Goal: Information Seeking & Learning: Learn about a topic

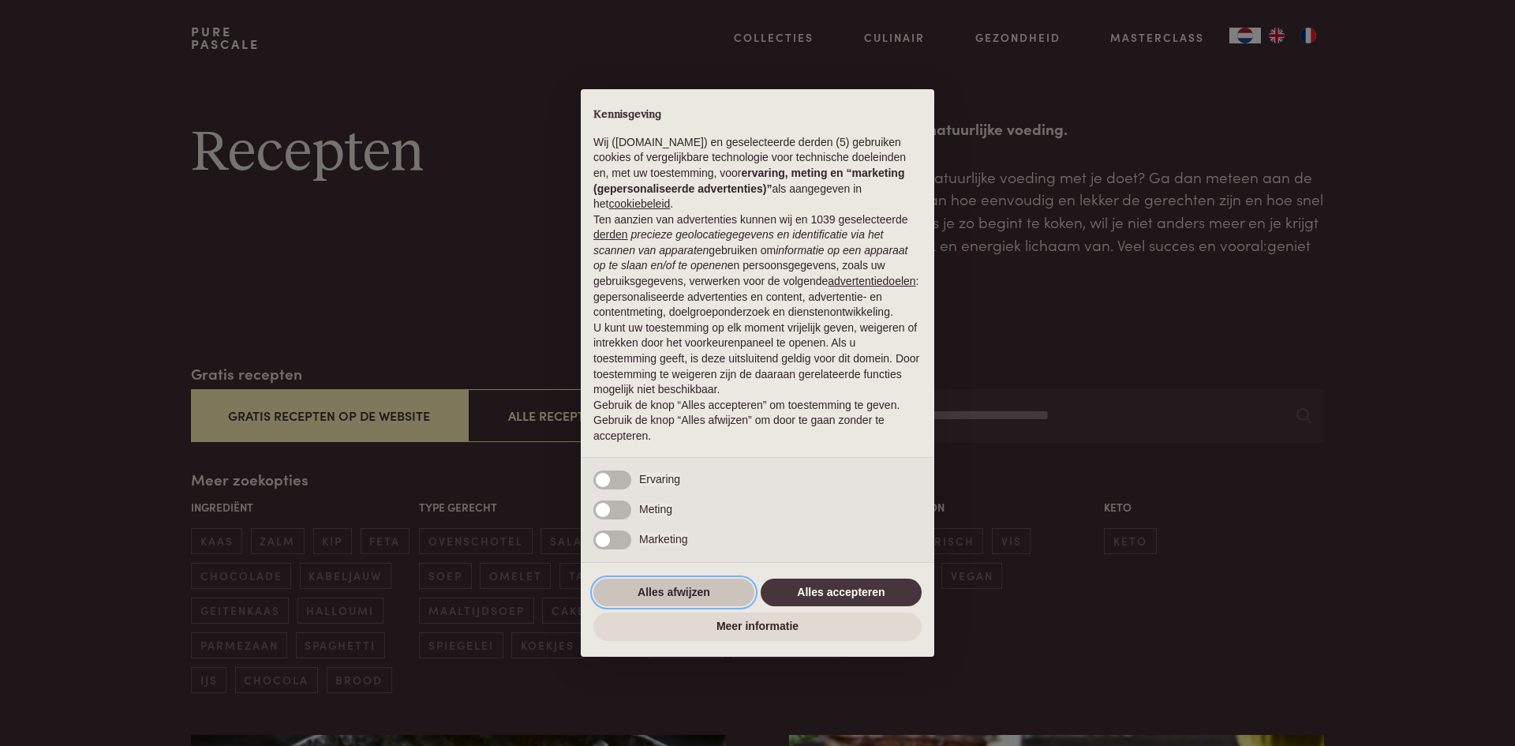
click at [722, 587] on button "Alles afwijzen" at bounding box center [674, 593] width 161 height 28
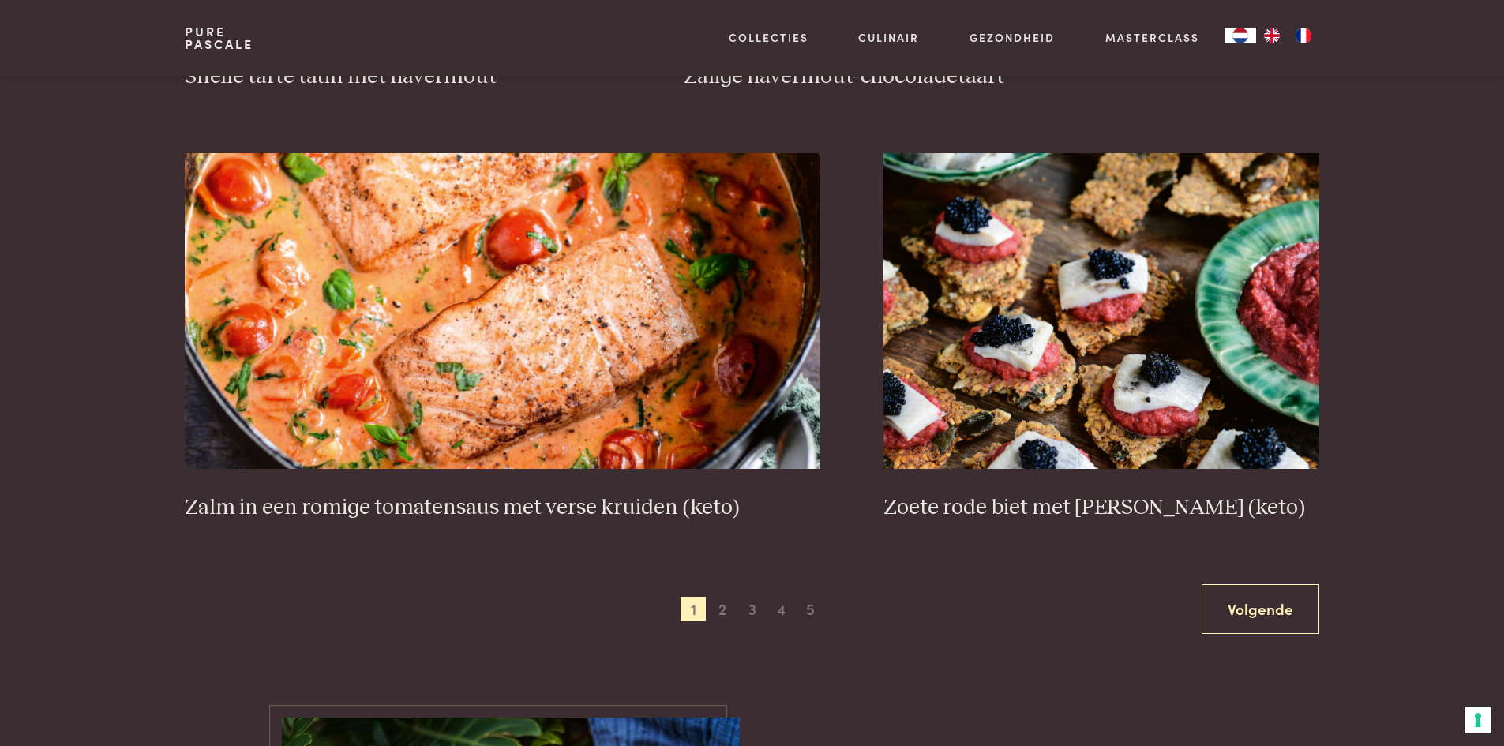
scroll to position [2765, 0]
click at [1250, 605] on link "Volgende" at bounding box center [1260, 608] width 118 height 50
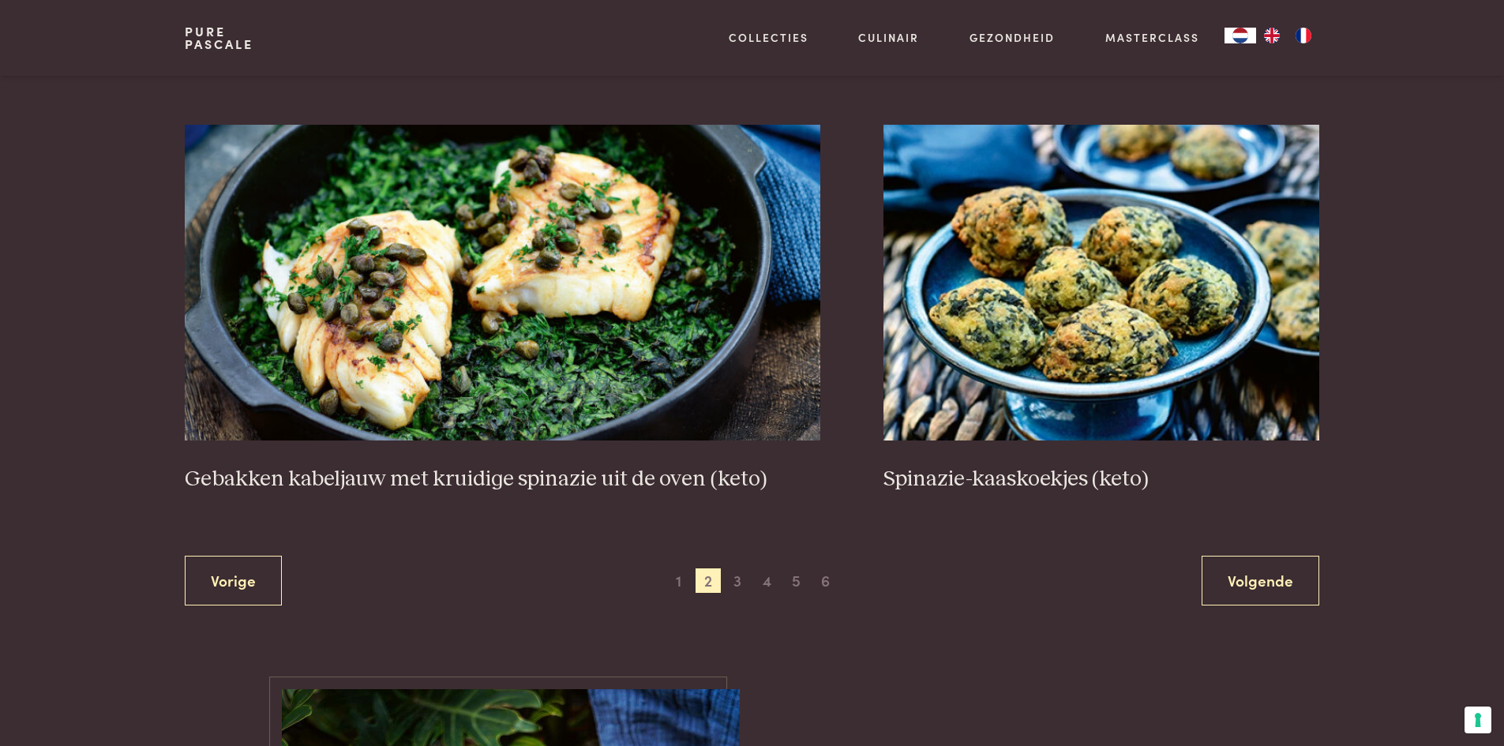
scroll to position [2793, 0]
click at [1268, 586] on link "Volgende" at bounding box center [1260, 580] width 118 height 50
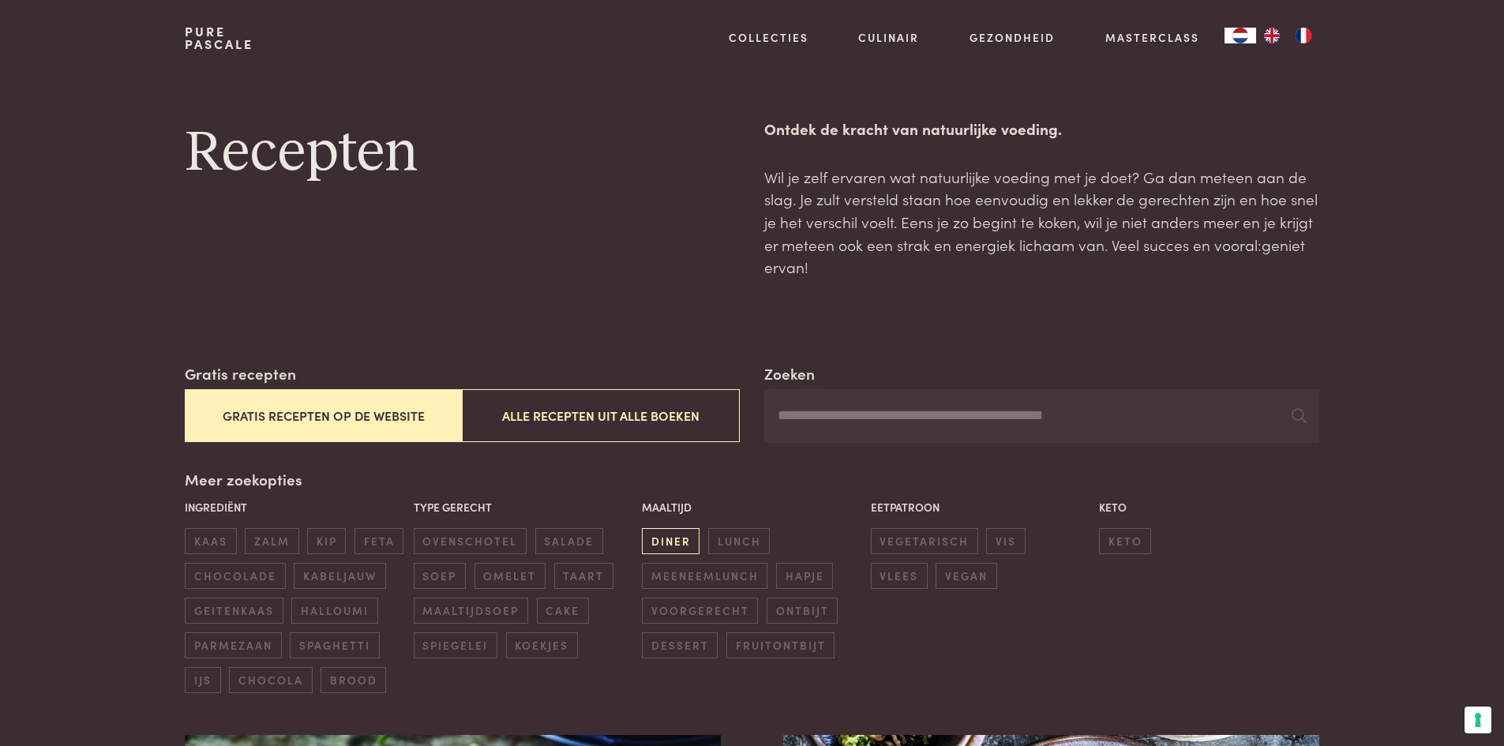
click at [676, 536] on span "diner" at bounding box center [671, 541] width 58 height 26
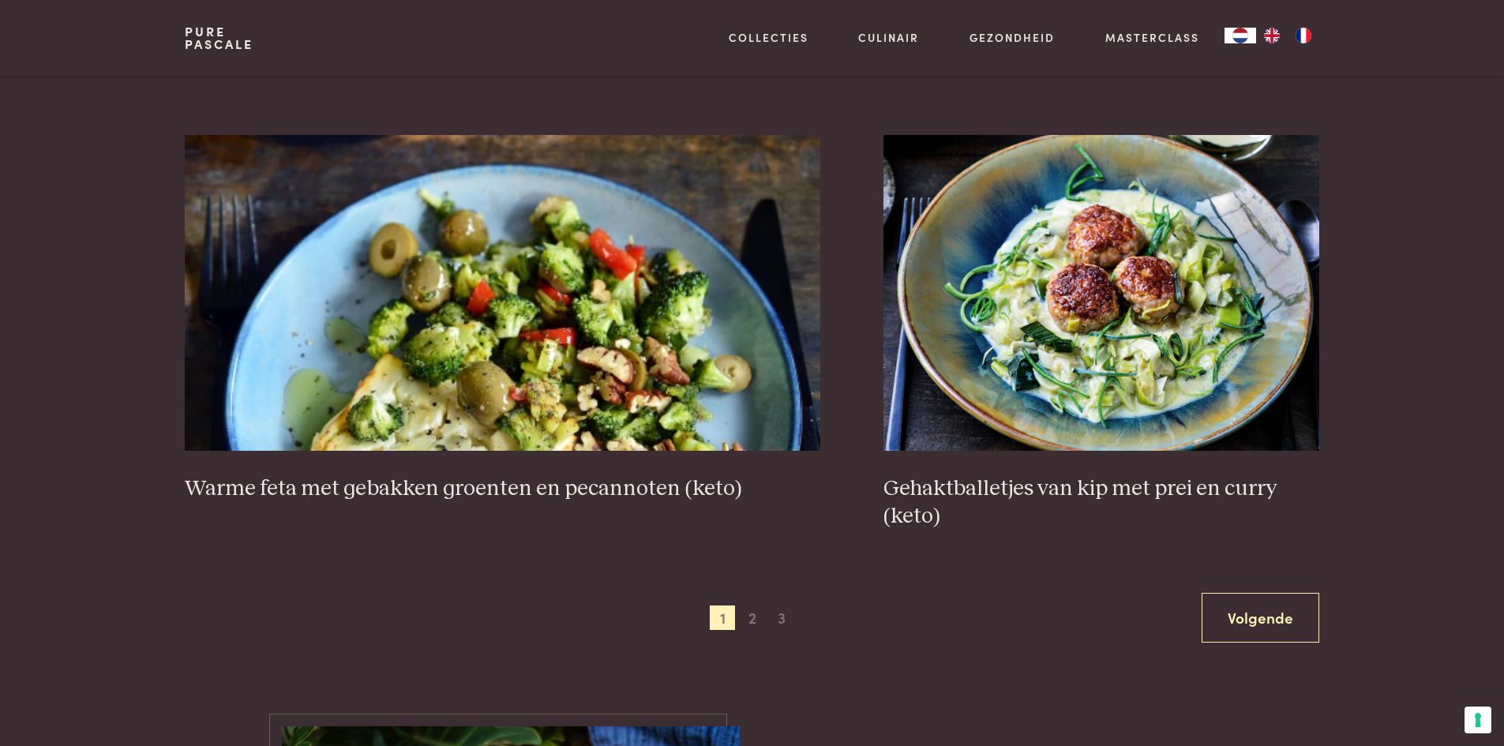
scroll to position [2811, 0]
click at [1292, 624] on link "Volgende" at bounding box center [1260, 617] width 118 height 50
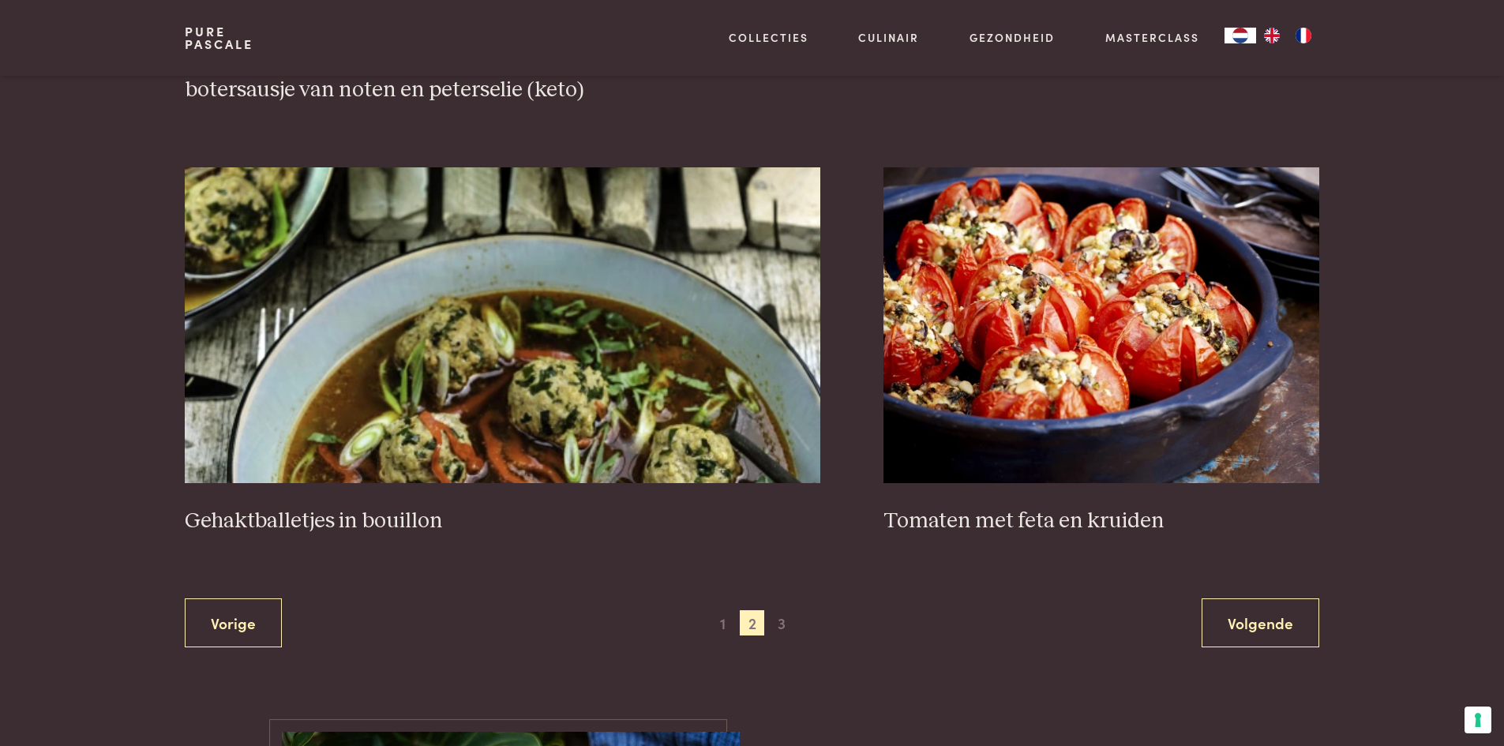
scroll to position [2779, 0]
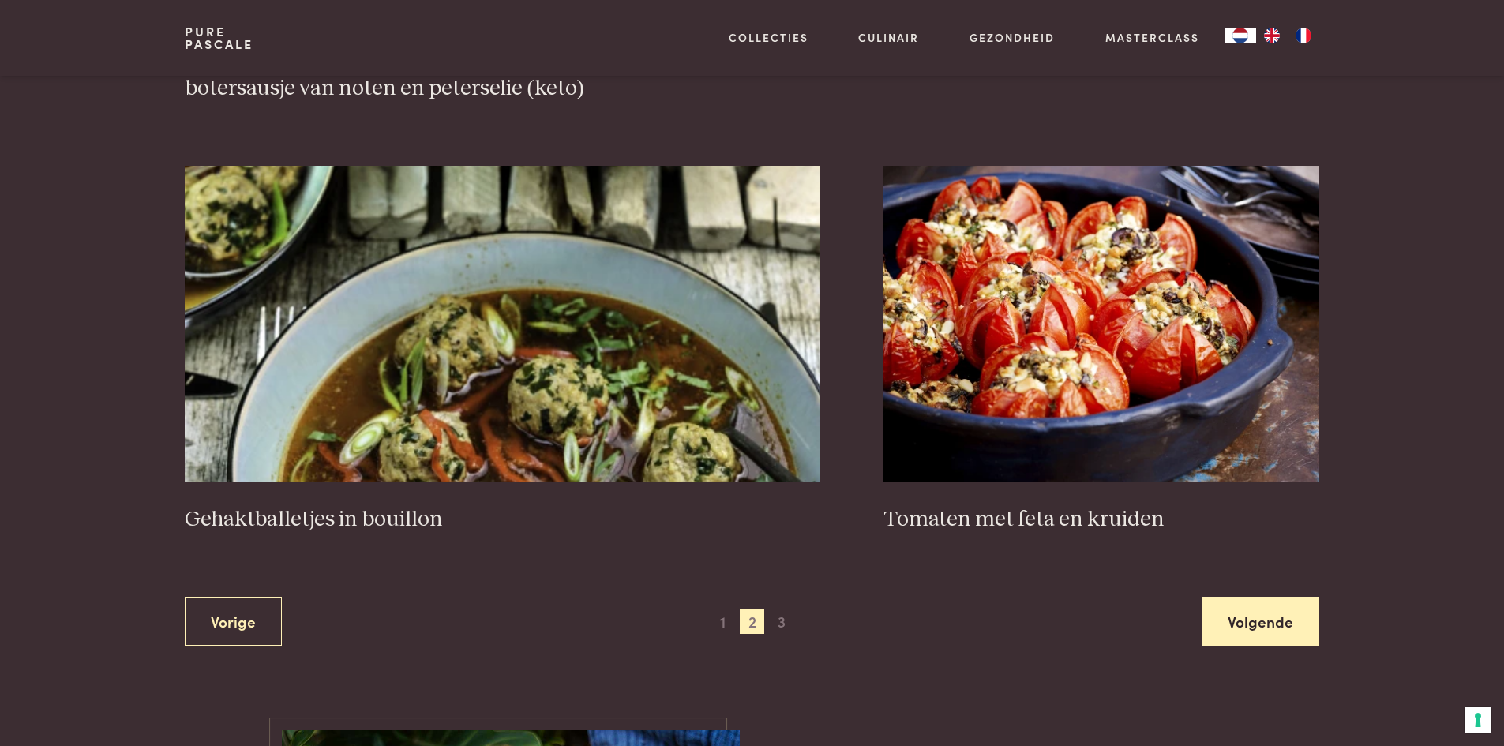
click at [1255, 632] on link "Volgende" at bounding box center [1260, 622] width 118 height 50
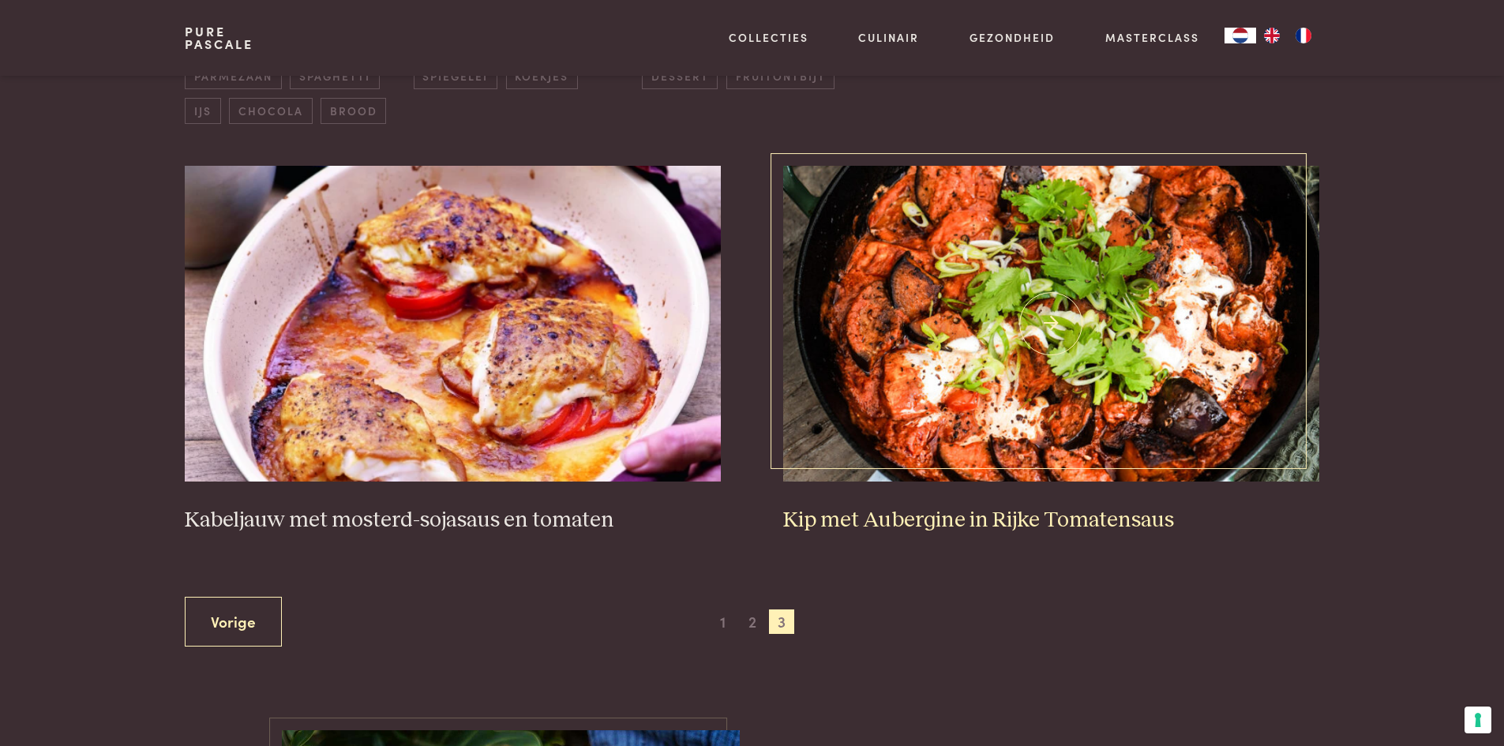
scroll to position [571, 0]
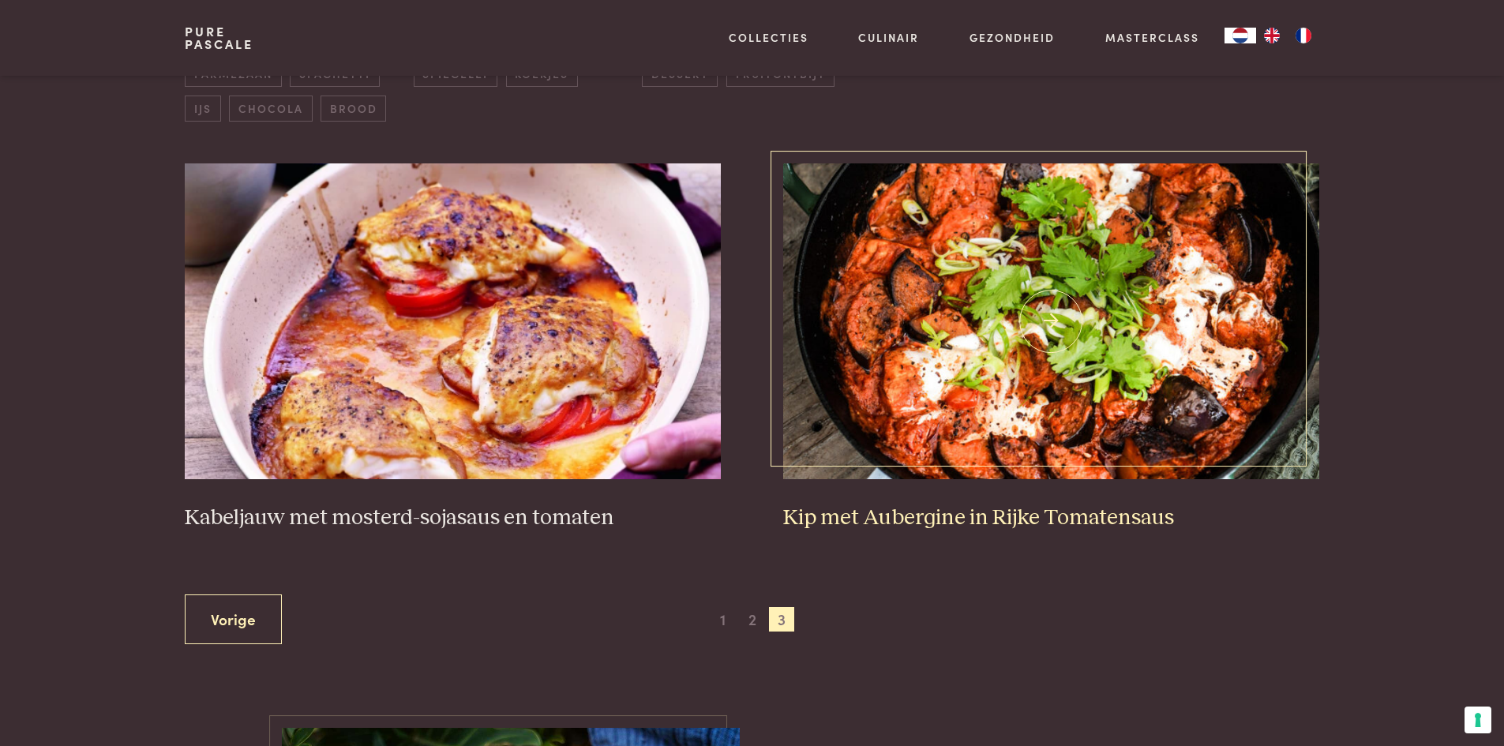
click at [1051, 356] on img at bounding box center [1050, 321] width 535 height 316
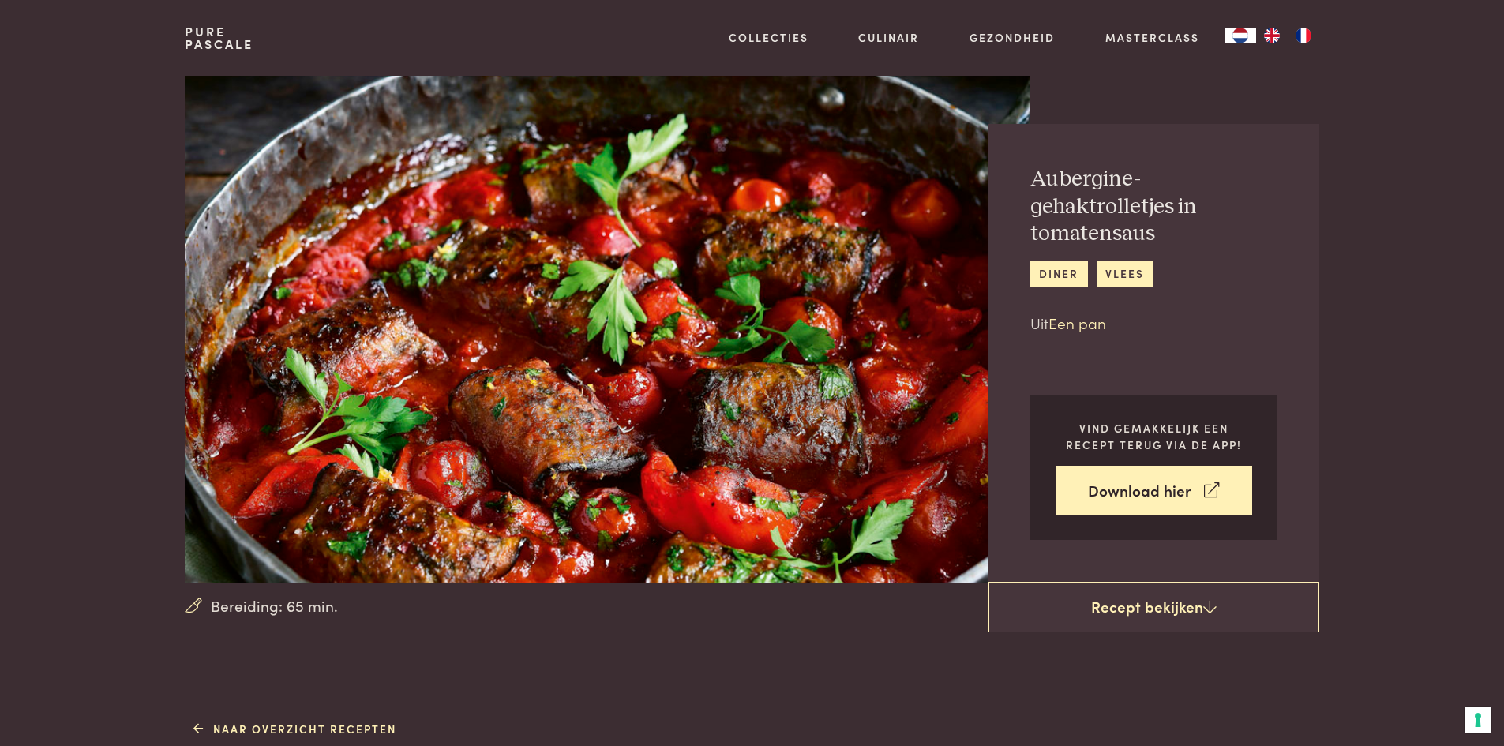
click at [1078, 326] on link "Een pan" at bounding box center [1077, 322] width 58 height 21
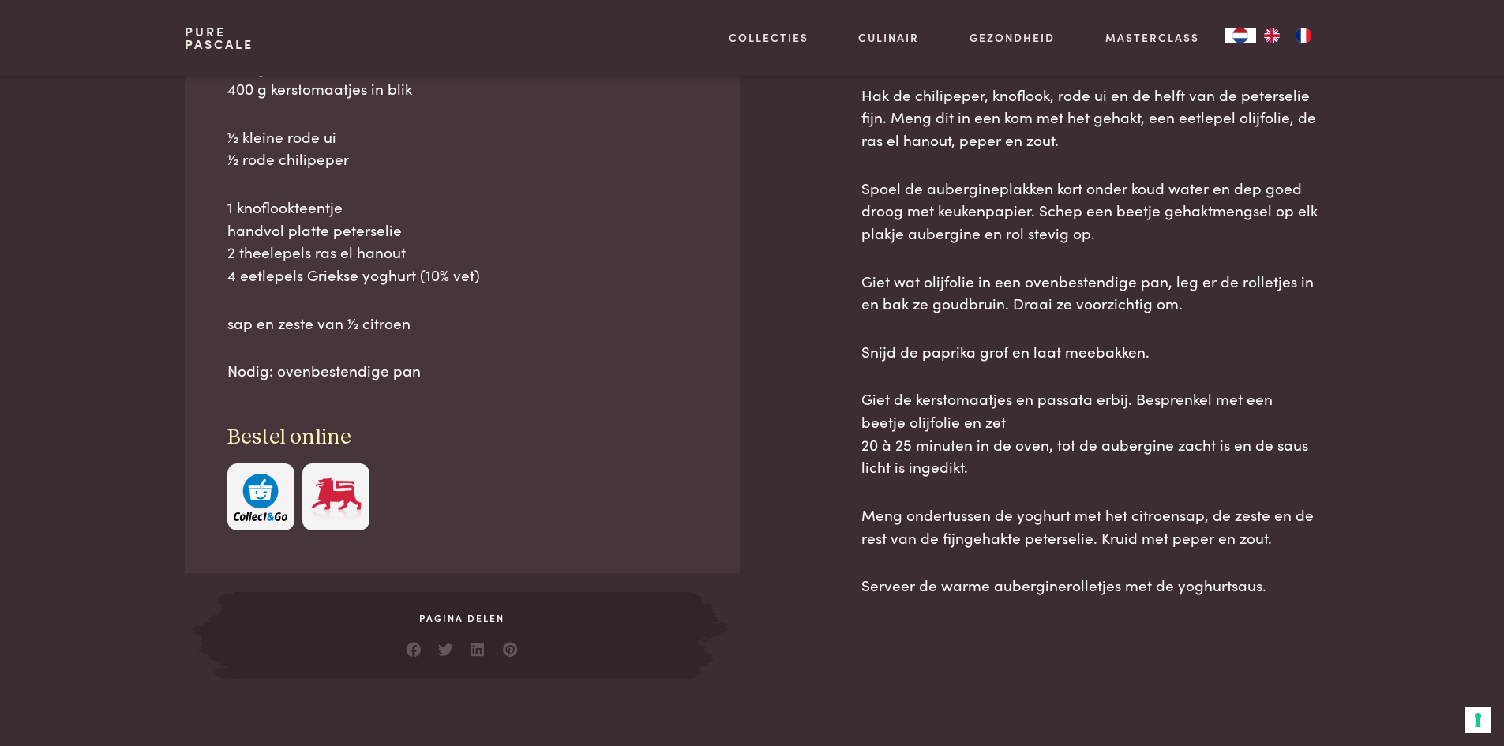
scroll to position [898, 0]
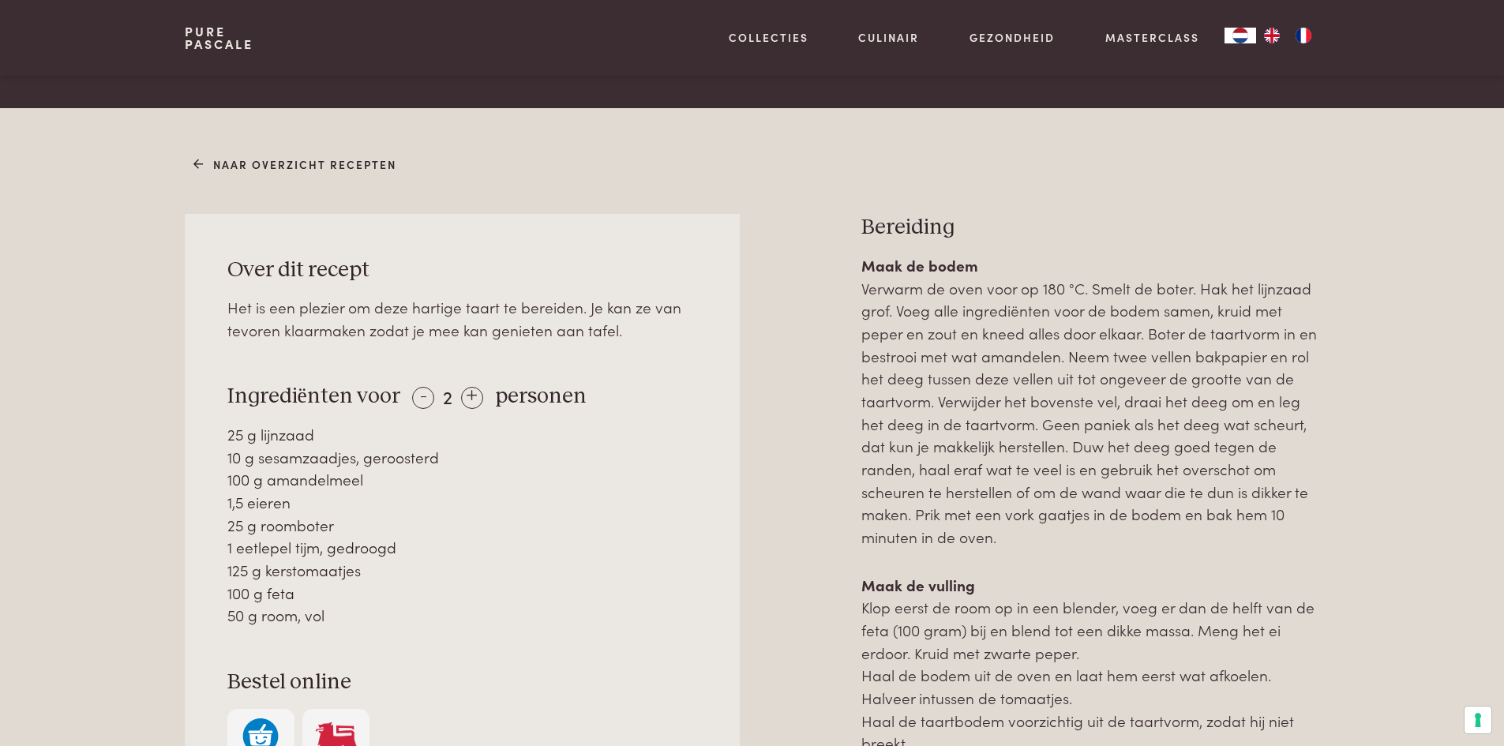
scroll to position [608, 0]
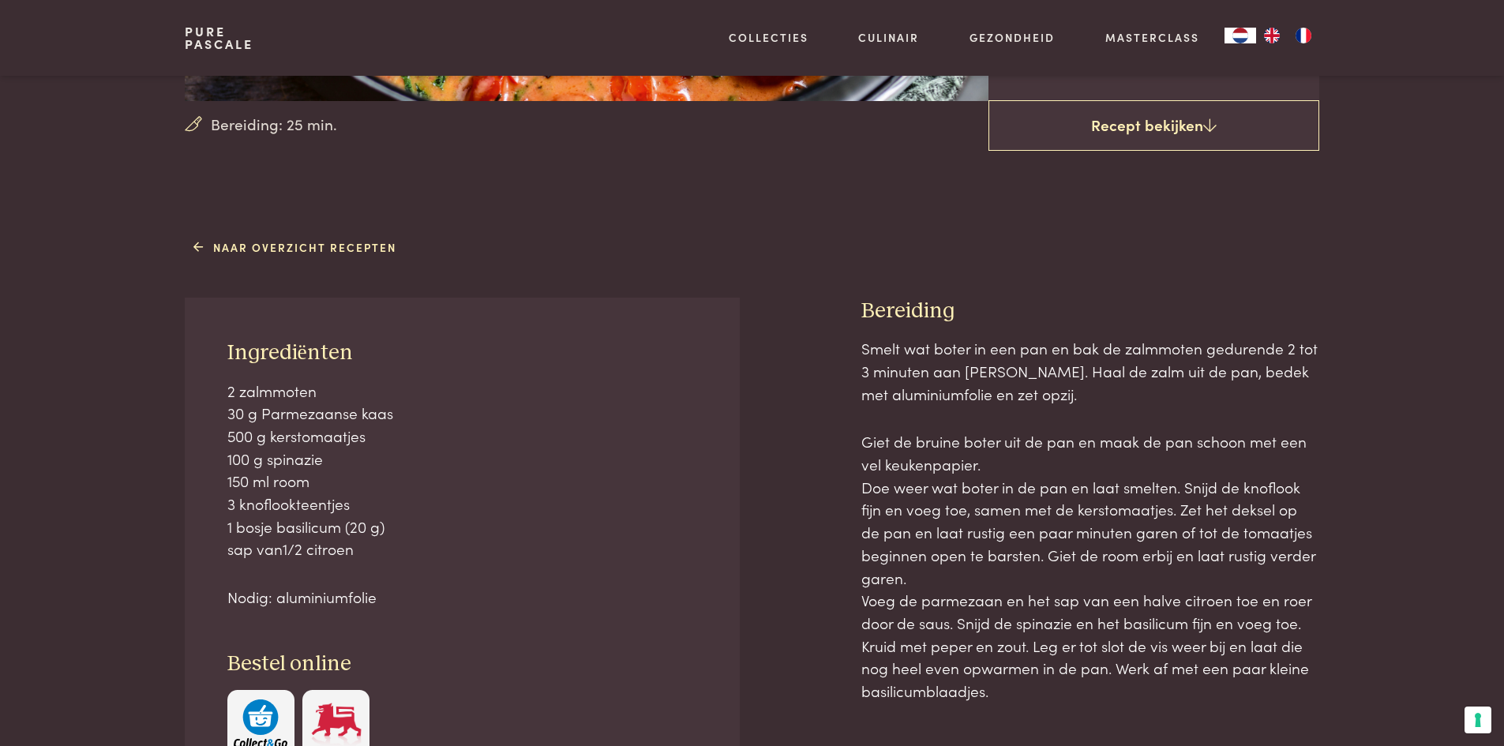
scroll to position [481, 0]
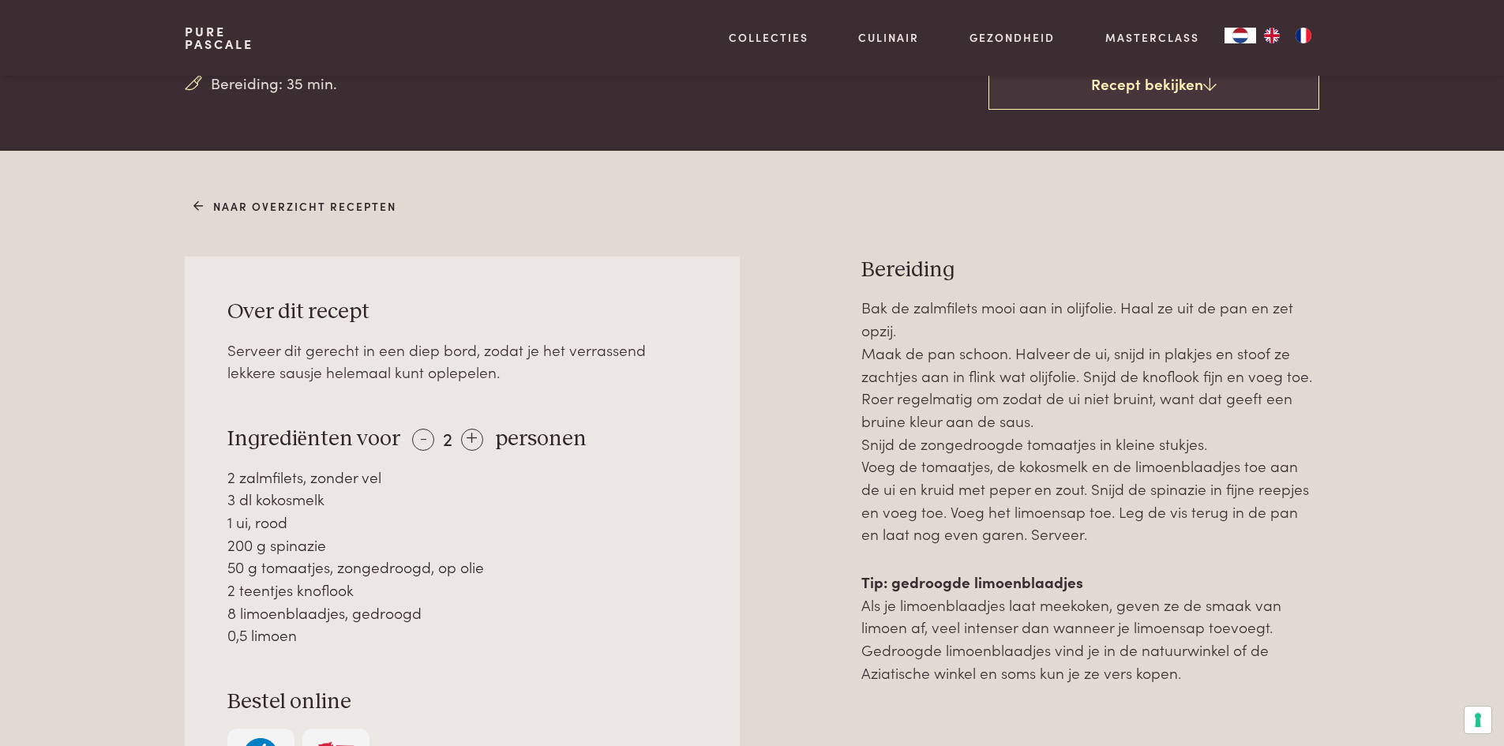
scroll to position [522, 0]
click at [656, 367] on div "Serveer dit gerecht in een diep bord, zodat je het verrassend lekkere sausje he…" at bounding box center [462, 361] width 470 height 45
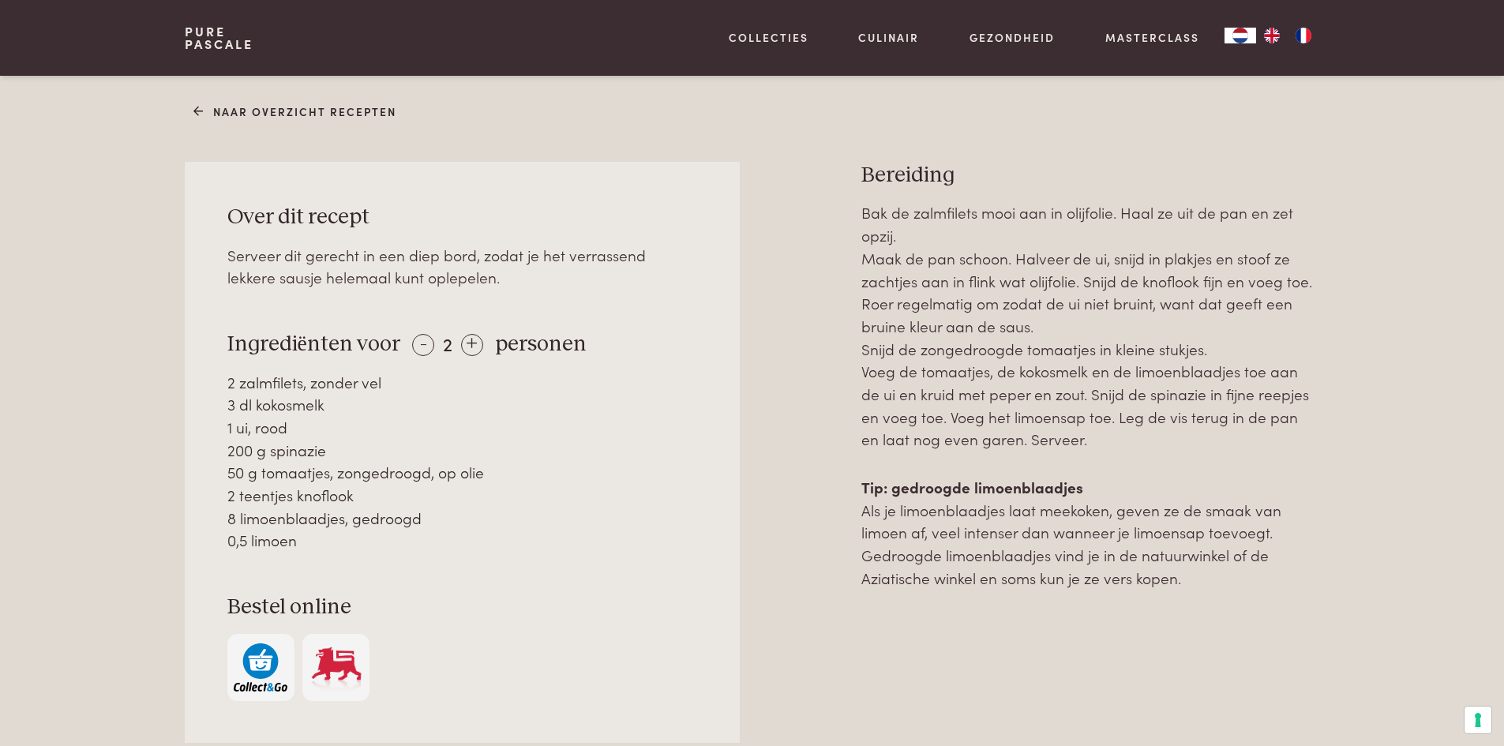
scroll to position [601, 0]
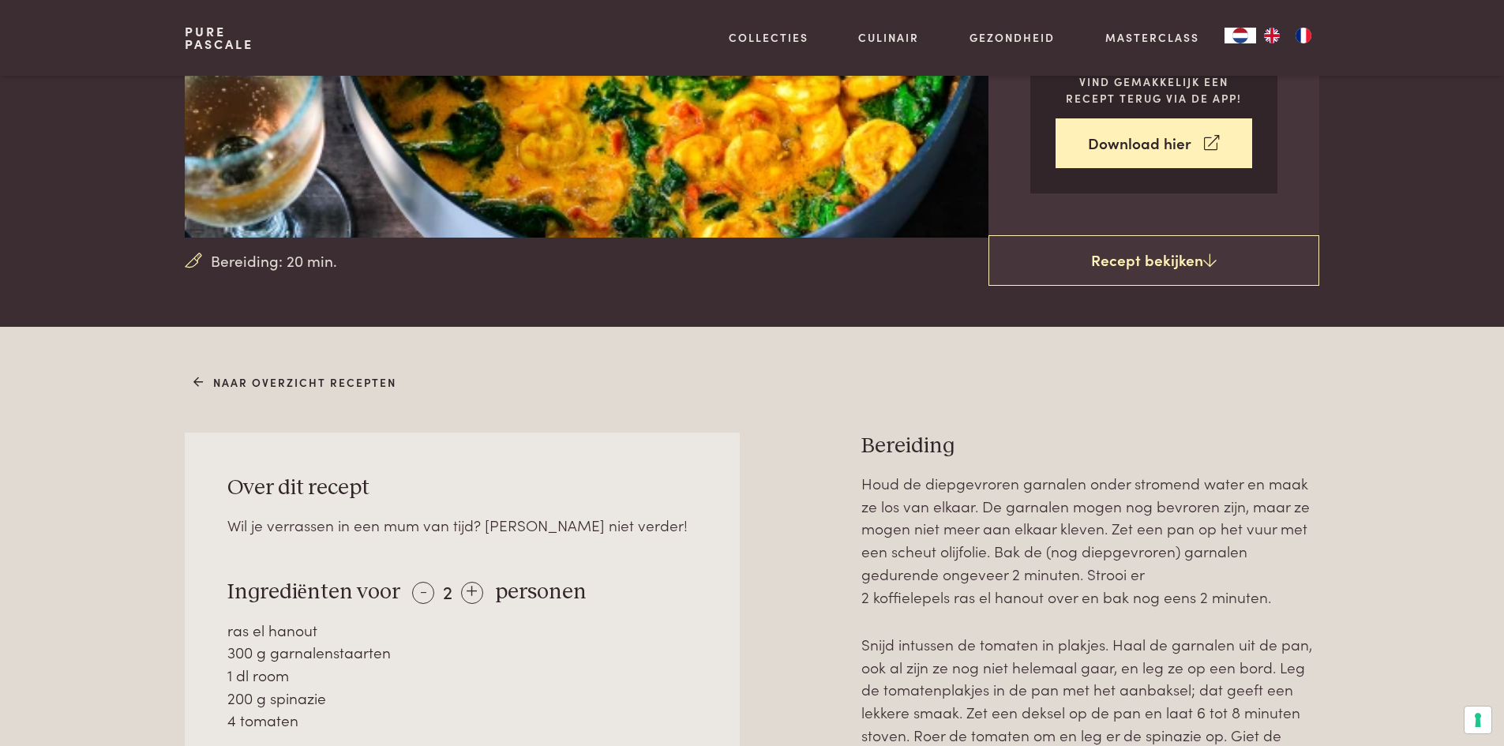
scroll to position [346, 0]
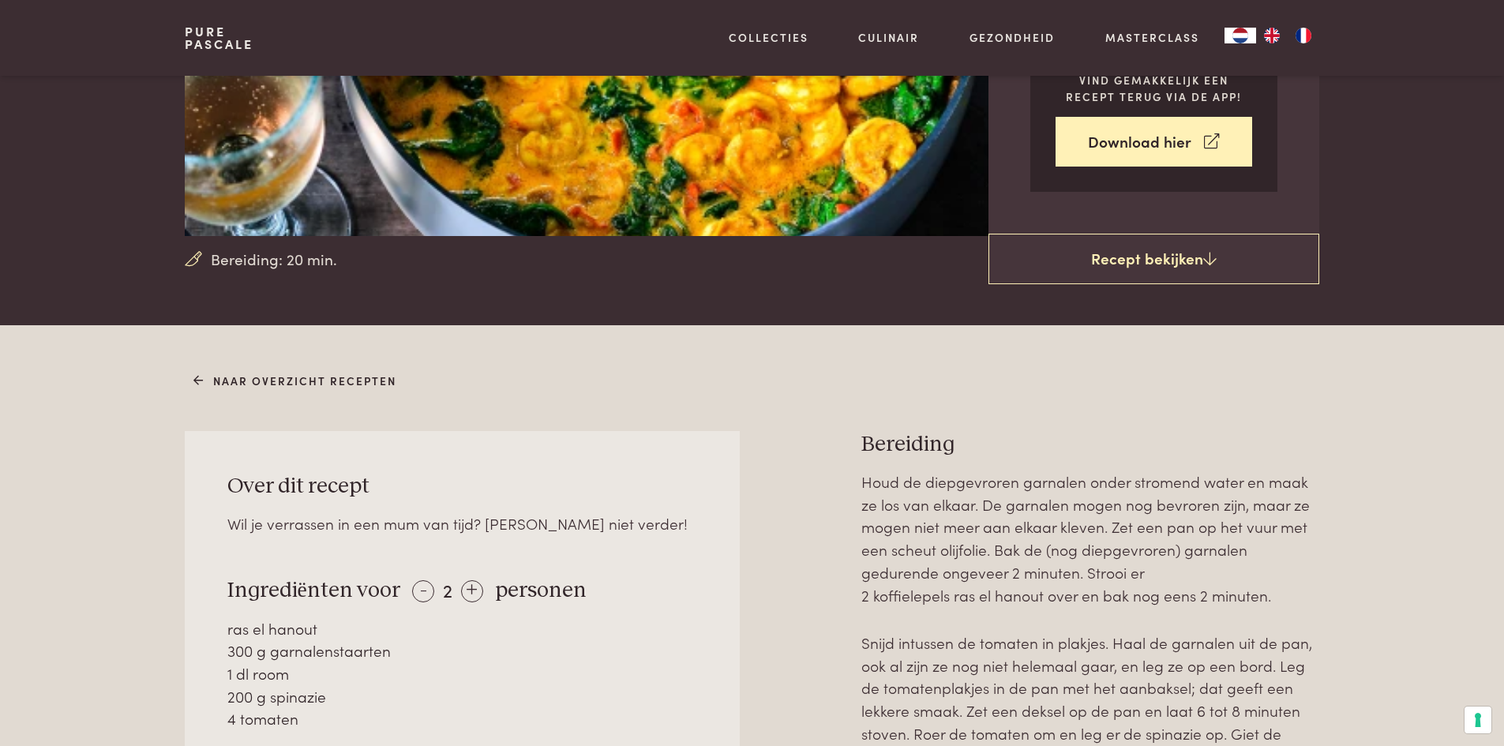
drag, startPoint x: 228, startPoint y: 630, endPoint x: 320, endPoint y: 627, distance: 91.6
click at [320, 627] on div "ras el hanout" at bounding box center [462, 628] width 470 height 23
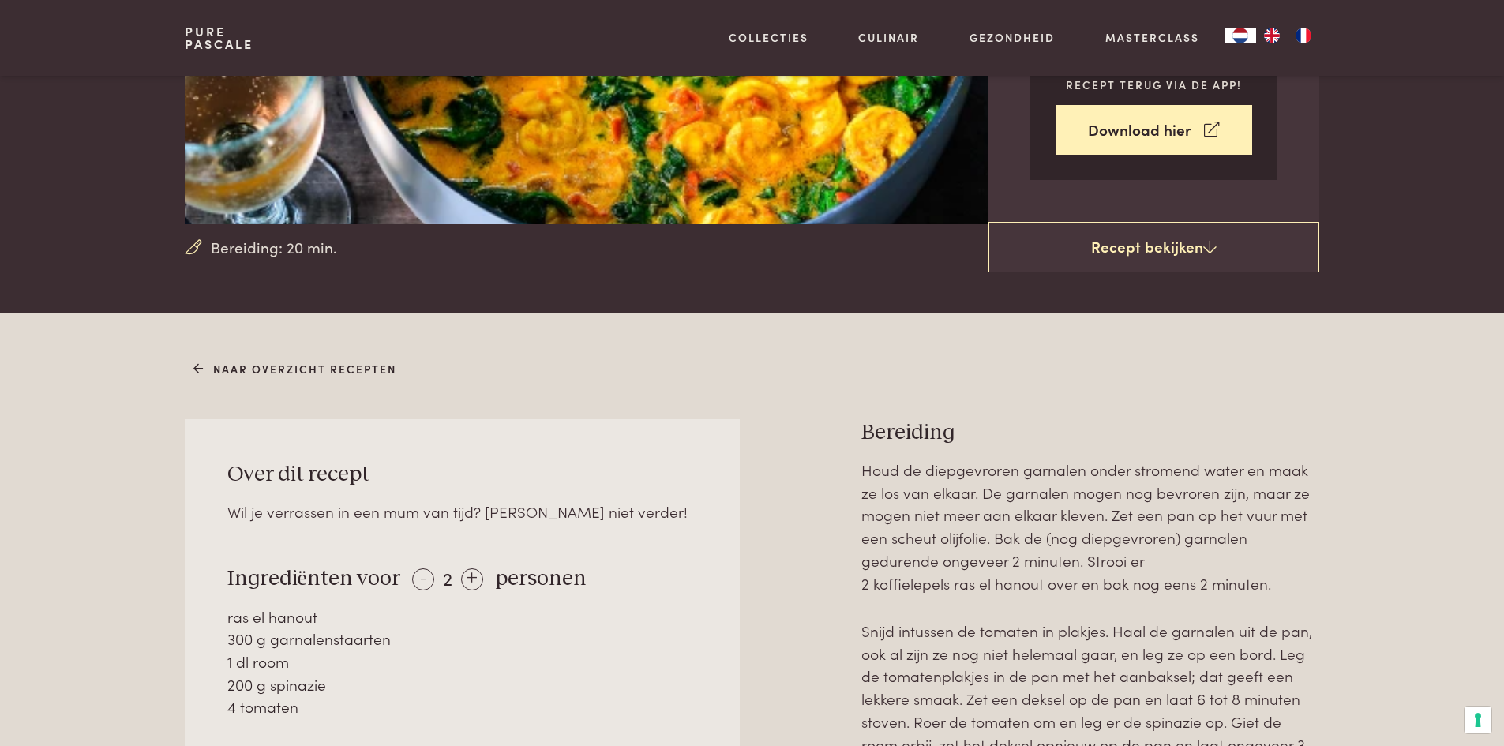
scroll to position [237, 0]
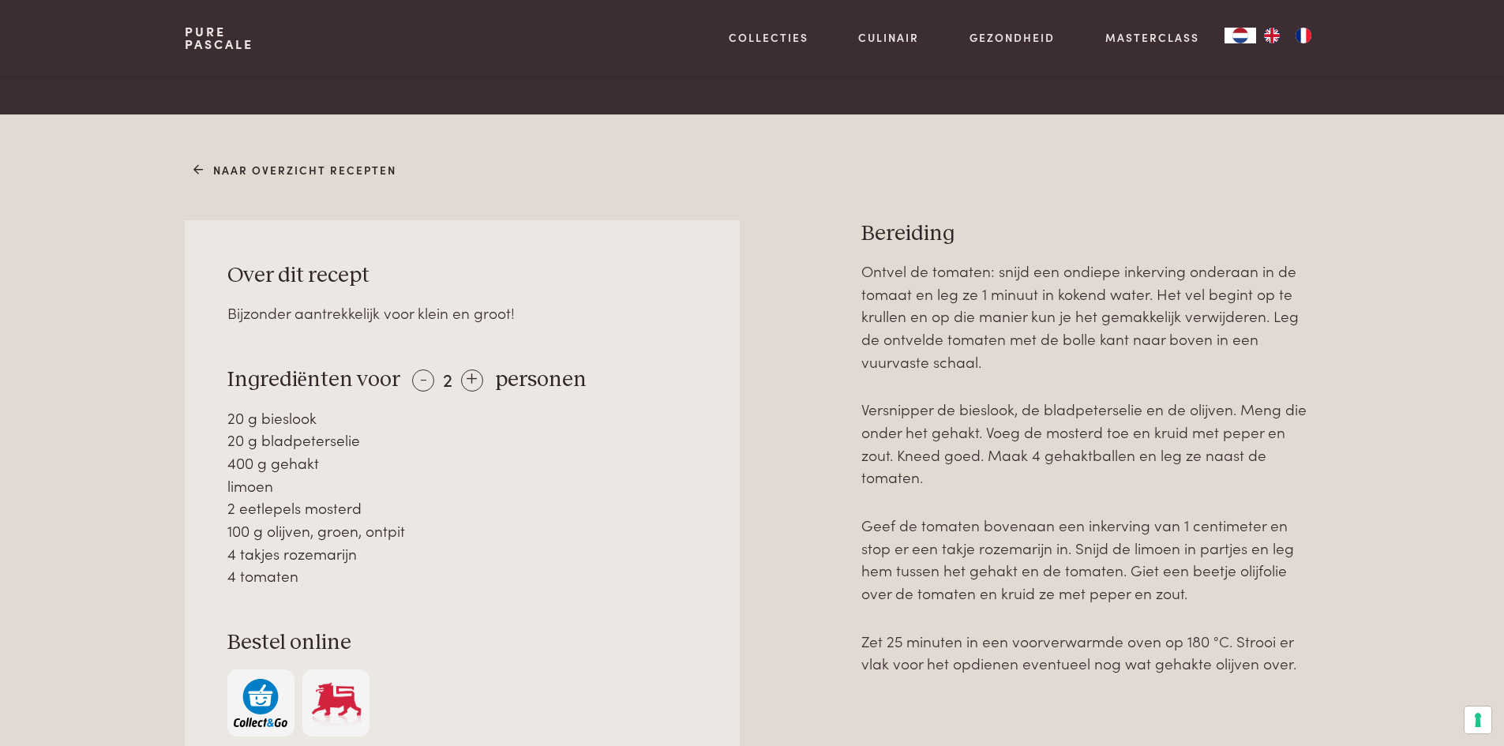
scroll to position [558, 0]
click at [467, 375] on div "+" at bounding box center [472, 380] width 22 height 22
click at [467, 375] on div "+" at bounding box center [473, 380] width 22 height 22
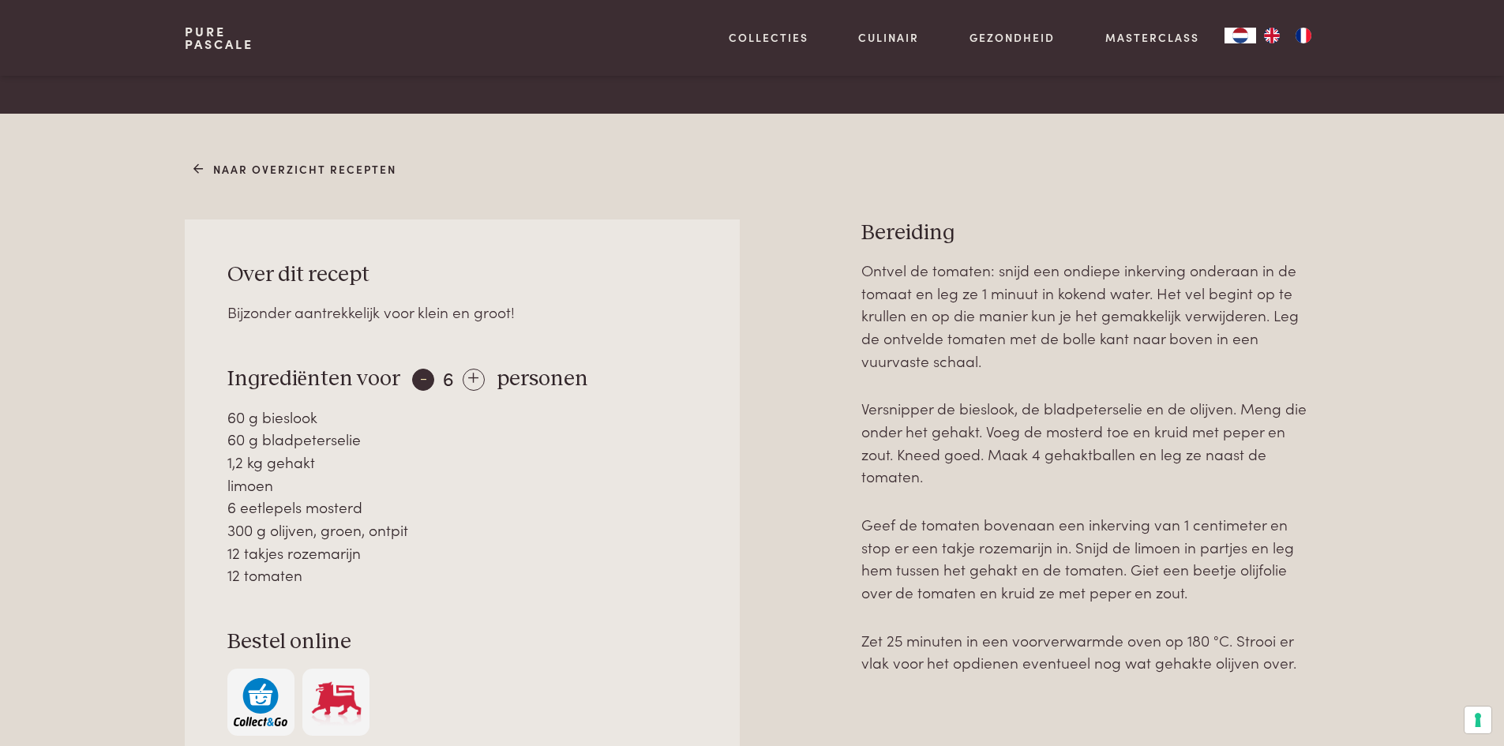
click at [414, 383] on div "-" at bounding box center [423, 380] width 22 height 22
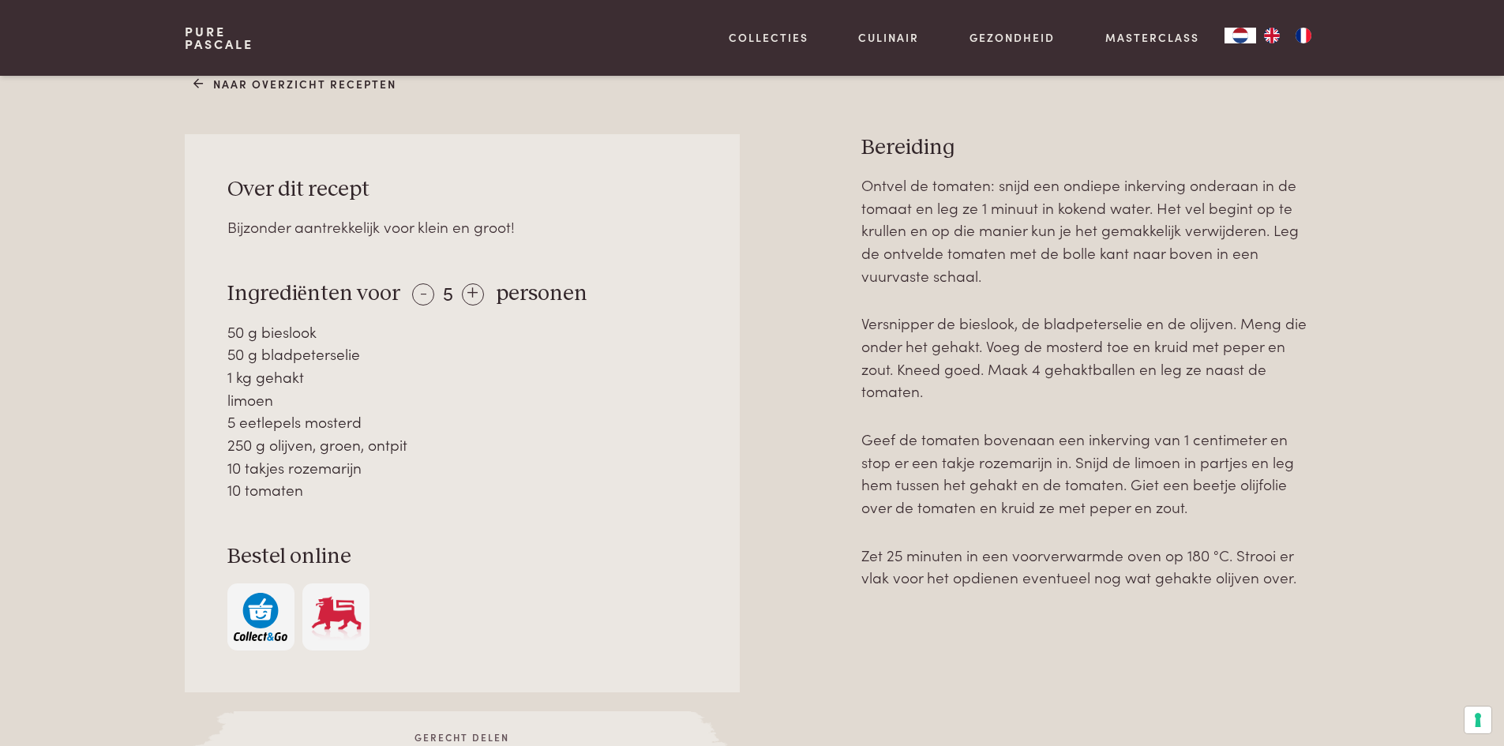
scroll to position [645, 0]
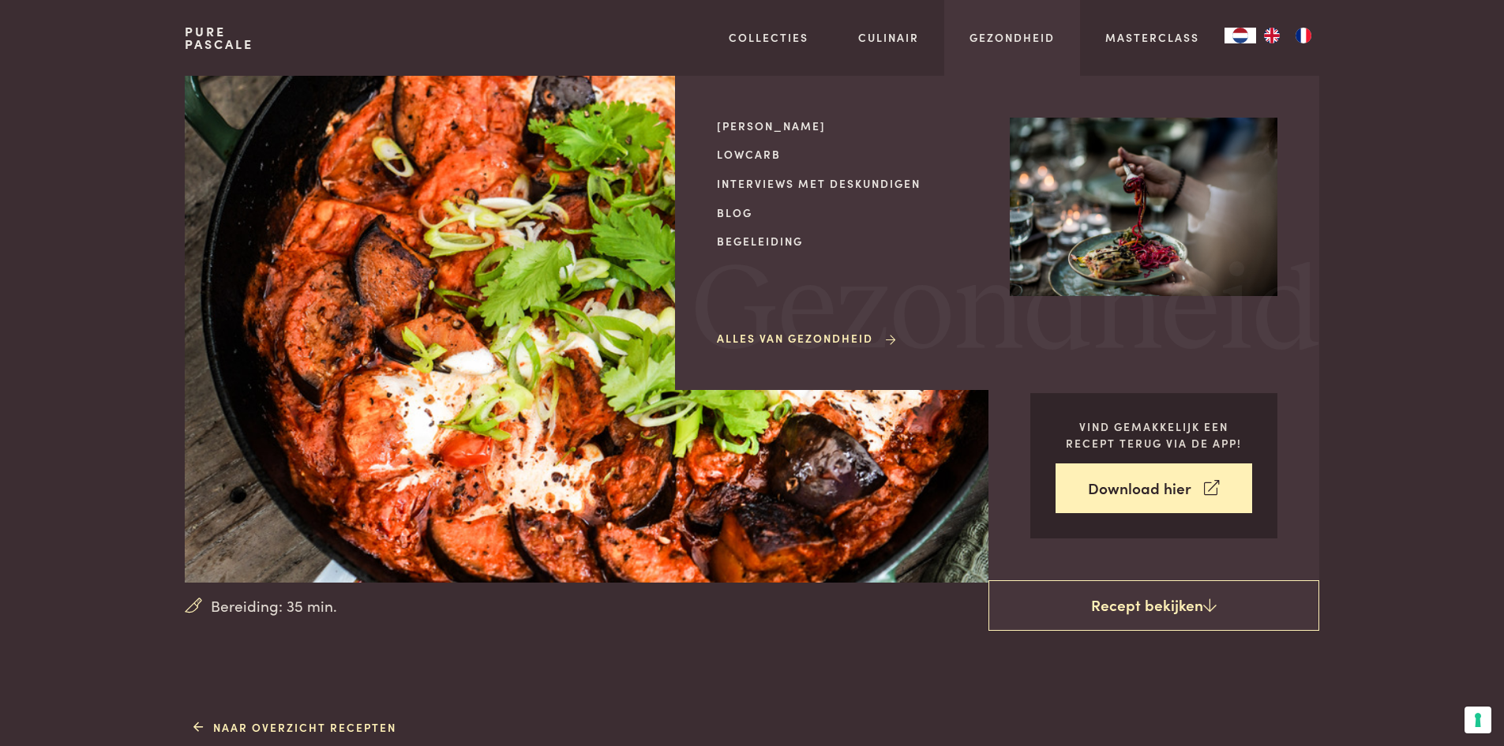
click at [1177, 103] on div "Mijn kookstijl Lowcarb Interviews met deskundigen Blog Begeleiding Alles van Ge…" at bounding box center [997, 233] width 644 height 314
